Goal: Information Seeking & Learning: Learn about a topic

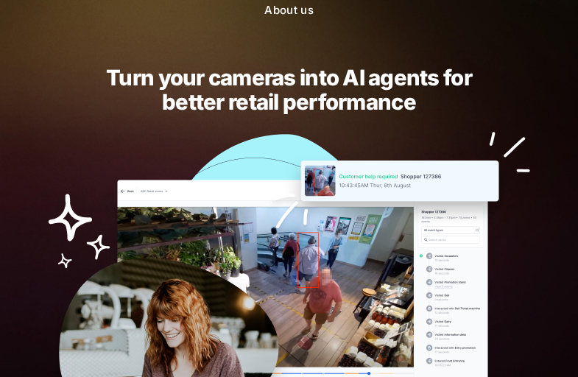
scroll to position [98, 0]
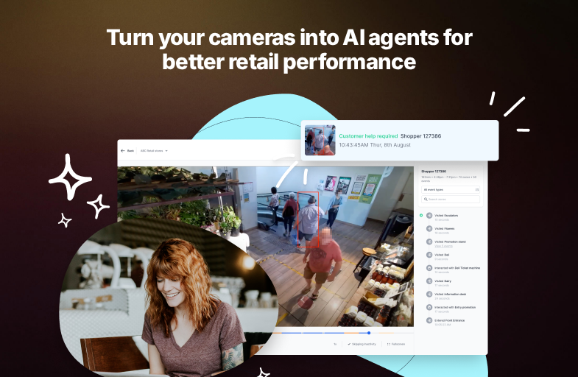
click at [277, 133] on img at bounding box center [289, 255] width 488 height 330
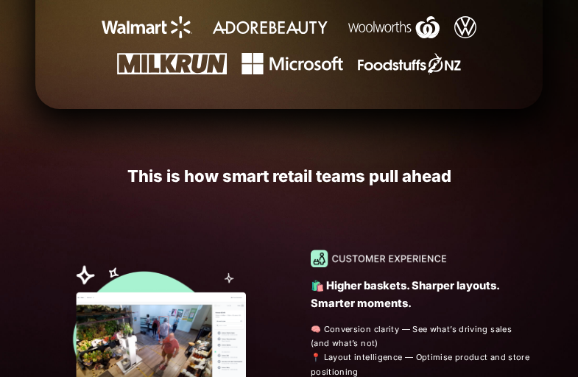
scroll to position [0, 0]
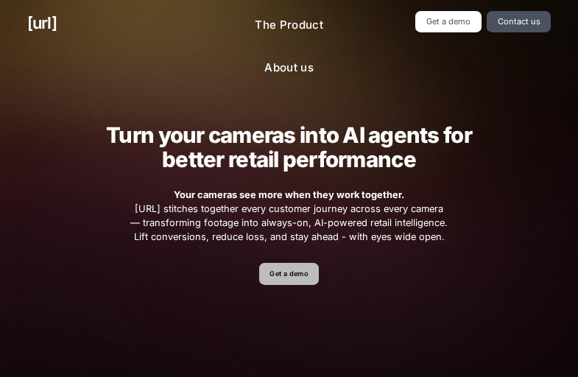
click at [301, 270] on link "Get a demo" at bounding box center [289, 273] width 60 height 21
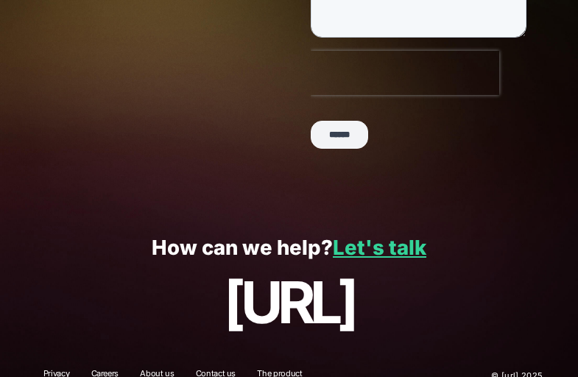
scroll to position [465, 0]
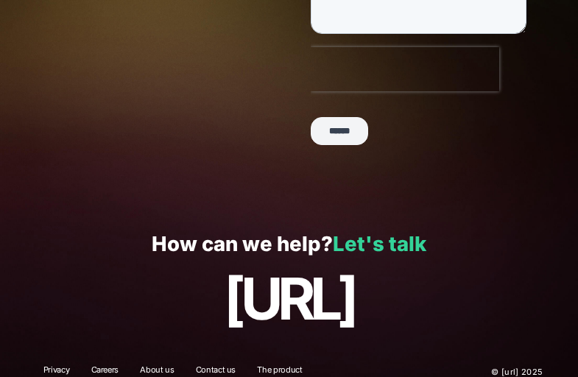
click at [386, 231] on link "Let's talk" at bounding box center [379, 243] width 93 height 25
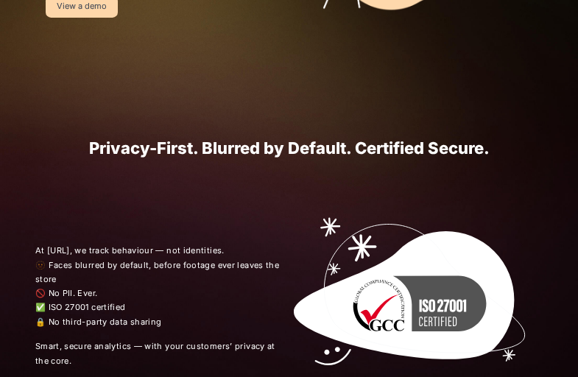
scroll to position [1200, 0]
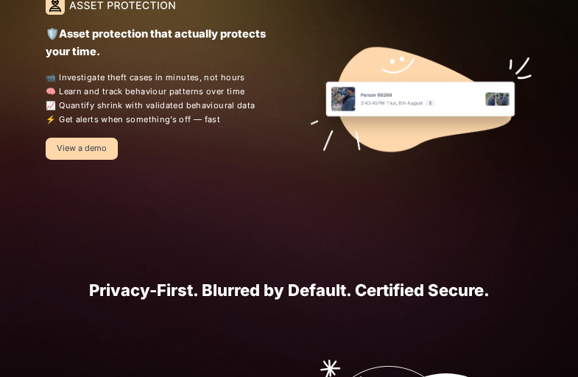
click at [92, 143] on link "View a demo" at bounding box center [81, 148] width 71 height 21
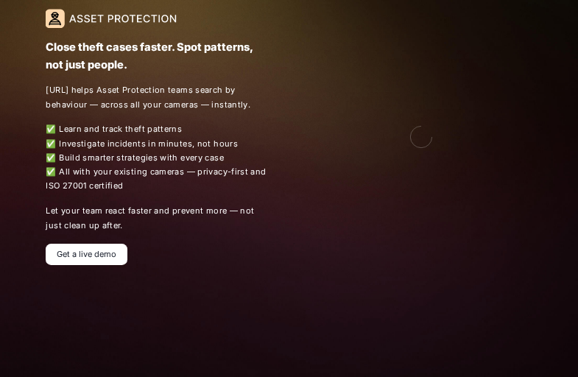
scroll to position [252, 0]
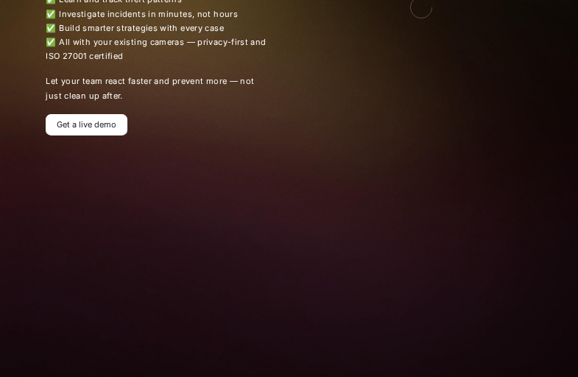
click at [112, 114] on link "Get a live demo" at bounding box center [86, 124] width 81 height 21
